Goal: Transaction & Acquisition: Register for event/course

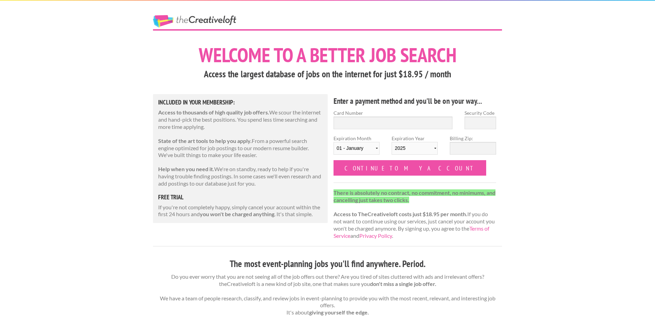
click at [184, 14] on div "The Creative Loft" at bounding box center [207, 15] width 120 height 29
click at [176, 18] on link "The Creative Loft" at bounding box center [194, 21] width 83 height 12
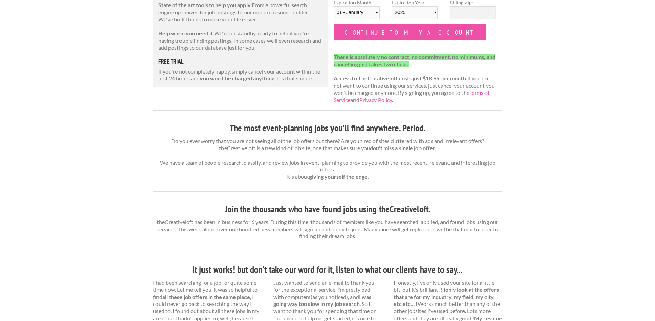
scroll to position [395, 0]
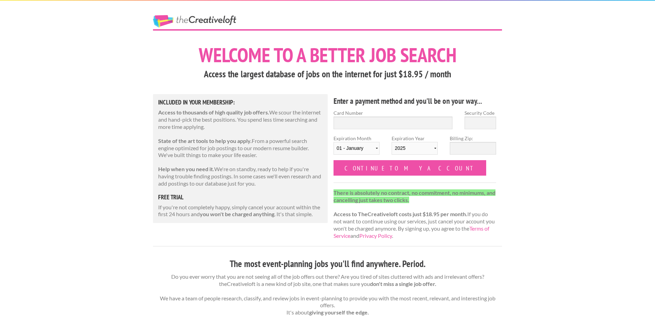
click at [206, 23] on link "The Creative Loft" at bounding box center [194, 21] width 83 height 12
click at [365, 123] on input "Card Number" at bounding box center [392, 123] width 119 height 13
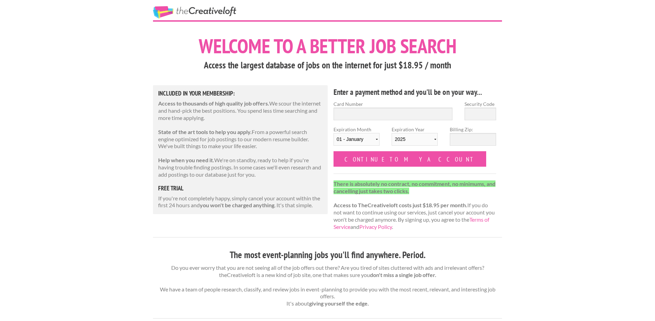
scroll to position [101, 0]
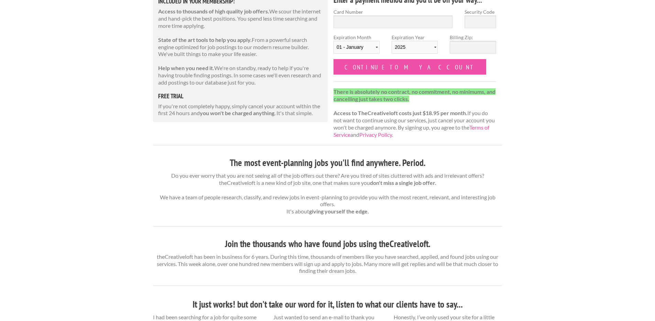
click at [545, 97] on div "The Creative Loft Welcome to a better job search Access the largest database of…" at bounding box center [327, 257] width 655 height 716
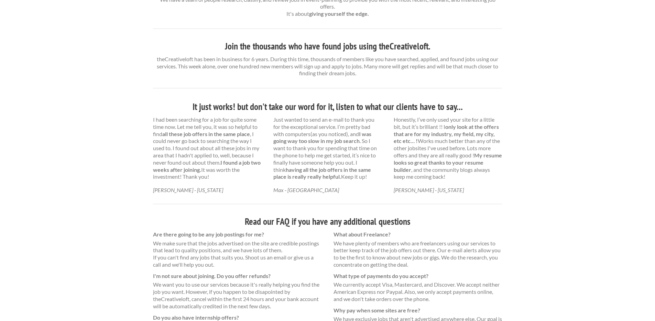
scroll to position [395, 0]
